Goal: Information Seeking & Learning: Learn about a topic

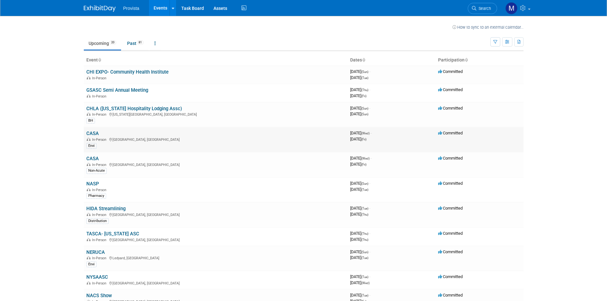
click at [91, 135] on link "CASA" at bounding box center [92, 134] width 12 height 6
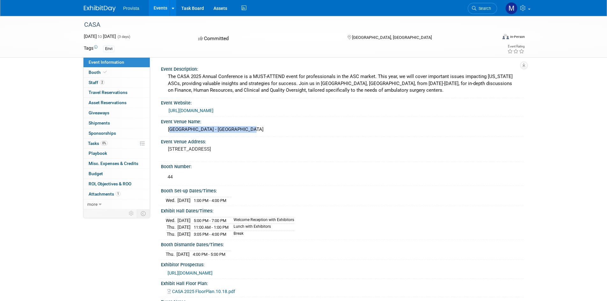
drag, startPoint x: 242, startPoint y: 130, endPoint x: 168, endPoint y: 131, distance: 74.6
click at [168, 131] on div "[GEOGRAPHIC_DATA] - [GEOGRAPHIC_DATA]" at bounding box center [342, 130] width 353 height 10
copy div "[GEOGRAPHIC_DATA]"
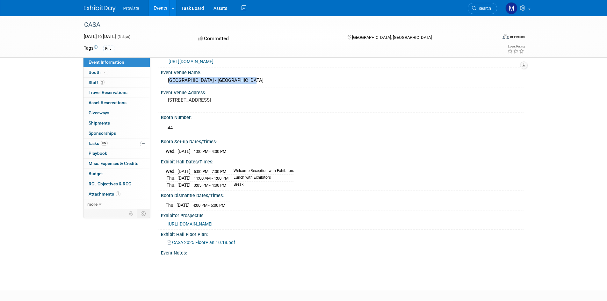
scroll to position [64, 0]
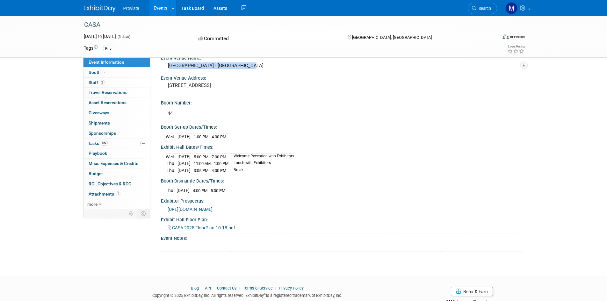
click at [213, 208] on span "[URL][DOMAIN_NAME]" at bounding box center [190, 209] width 45 height 5
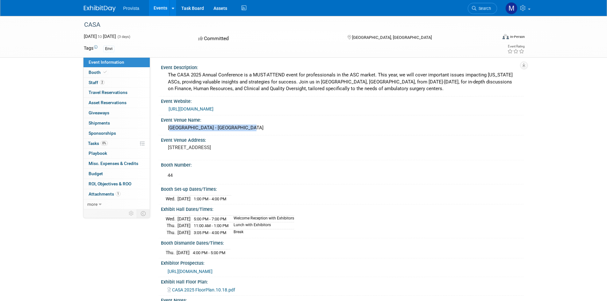
scroll to position [0, 0]
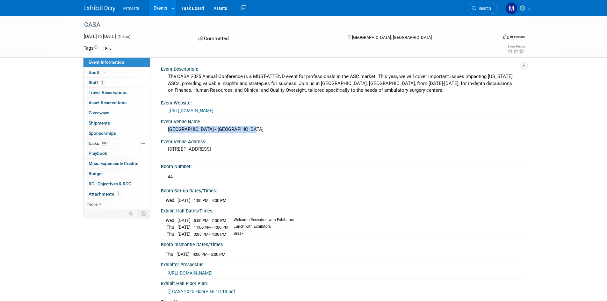
click at [214, 108] on link "[URL][DOMAIN_NAME]" at bounding box center [191, 110] width 45 height 5
